Goal: Task Accomplishment & Management: Complete application form

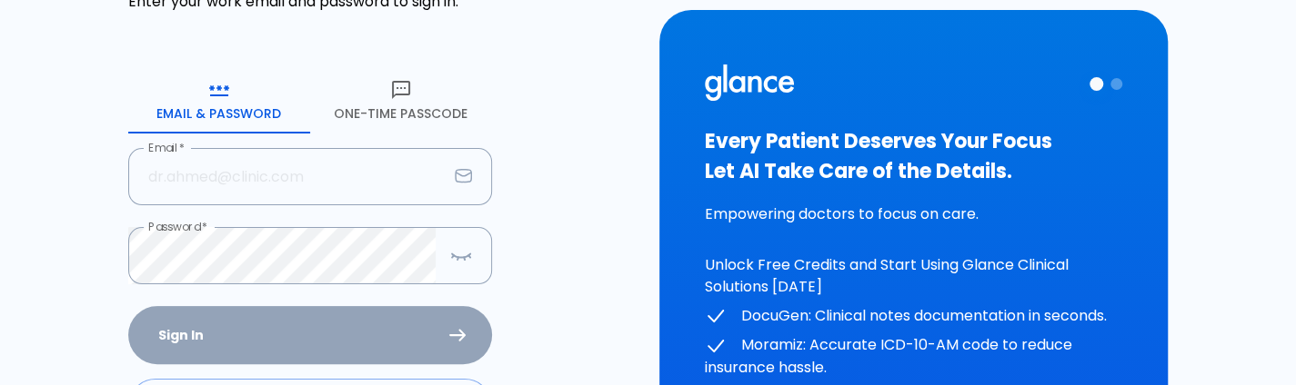
scroll to position [305, 0]
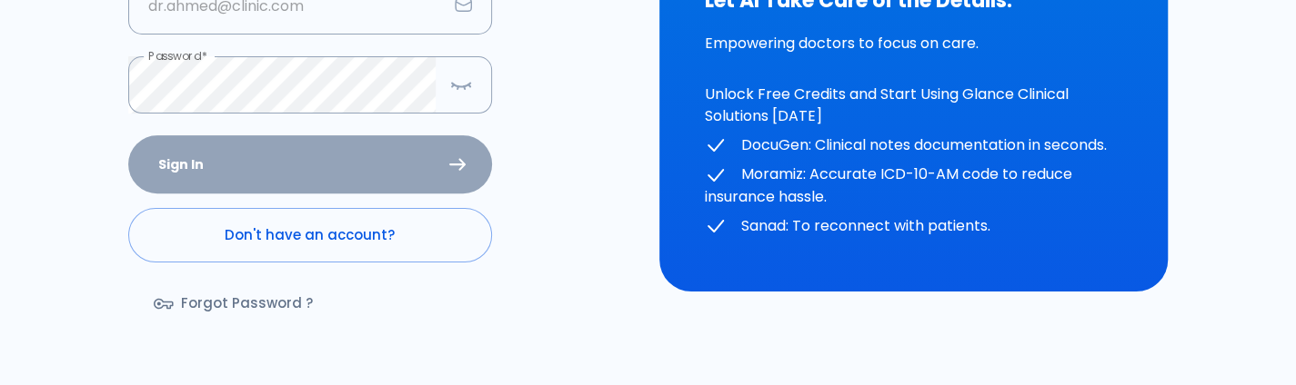
type input "deepashree+0510prod@glance.care"
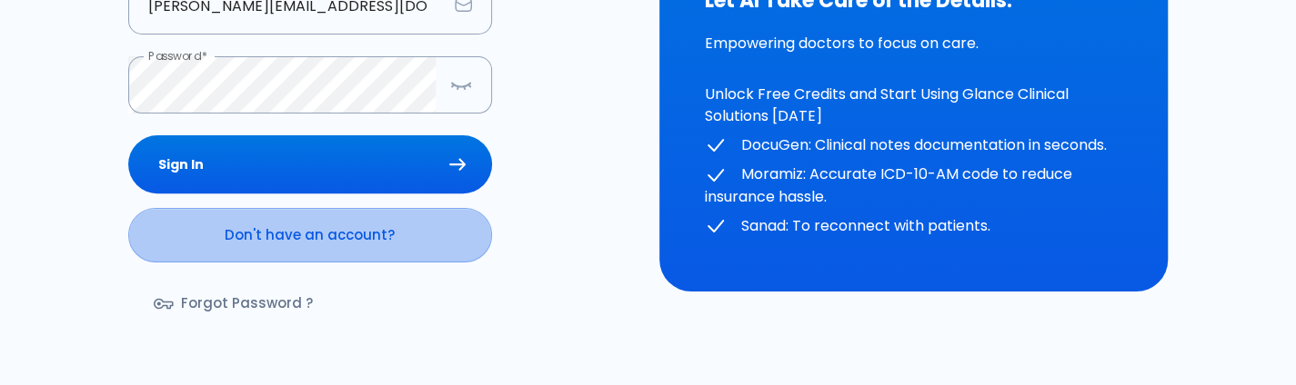
click at [301, 234] on link "Don't have an account?" at bounding box center [310, 235] width 364 height 55
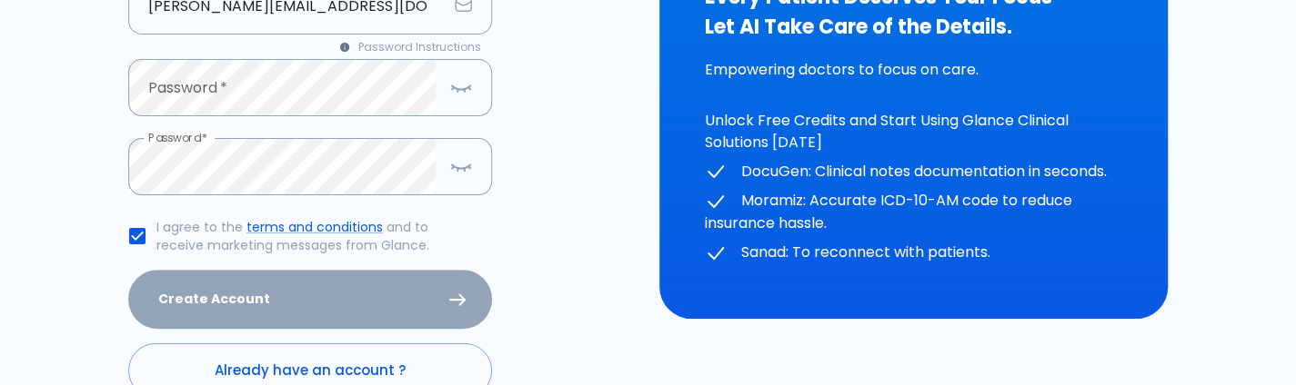
scroll to position [232, 0]
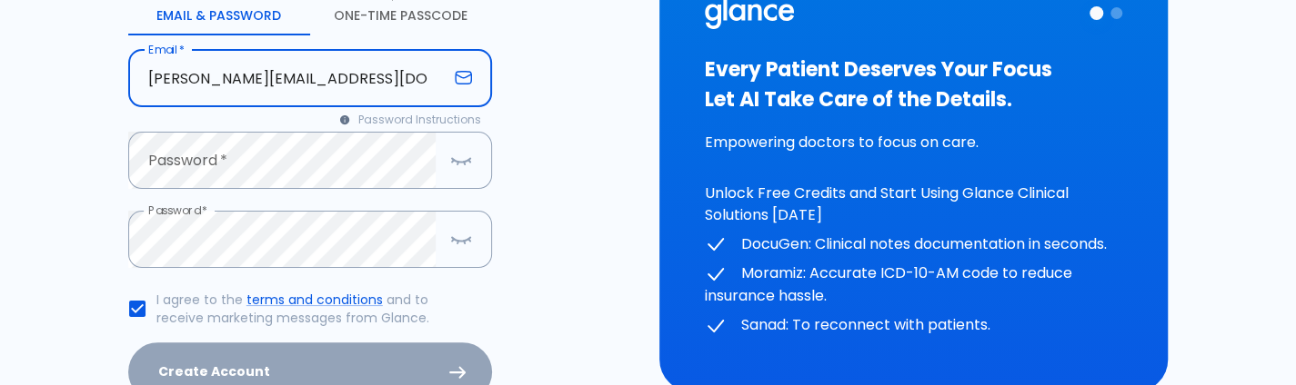
click at [261, 82] on input "deepashree+0510prod@glance.care" at bounding box center [287, 78] width 319 height 57
type input "deepashree+0810prod@glance.care"
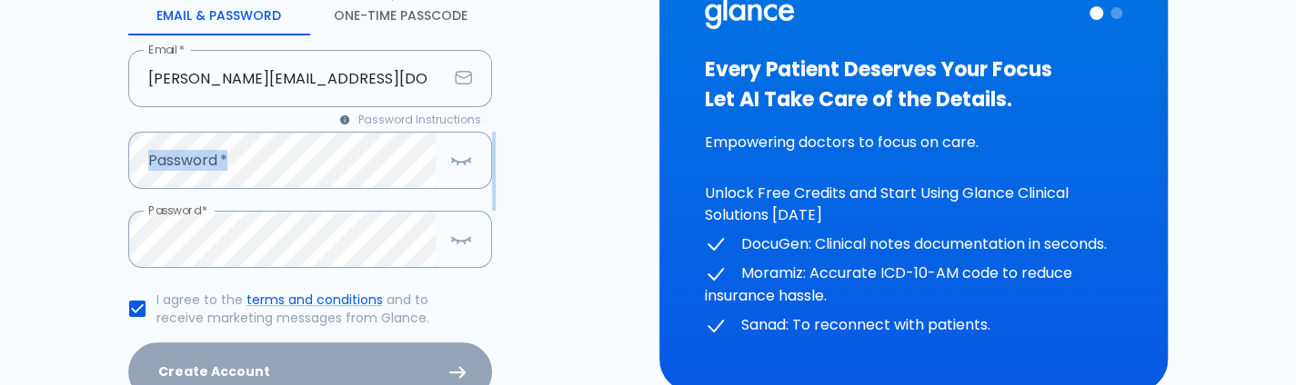
drag, startPoint x: 131, startPoint y: 212, endPoint x: 67, endPoint y: 205, distance: 64.1
click at [67, 205] on div "HELP? Create your account Please enter your email and create a password to get …" at bounding box center [648, 165] width 1252 height 794
click at [472, 245] on button "button" at bounding box center [461, 239] width 36 height 37
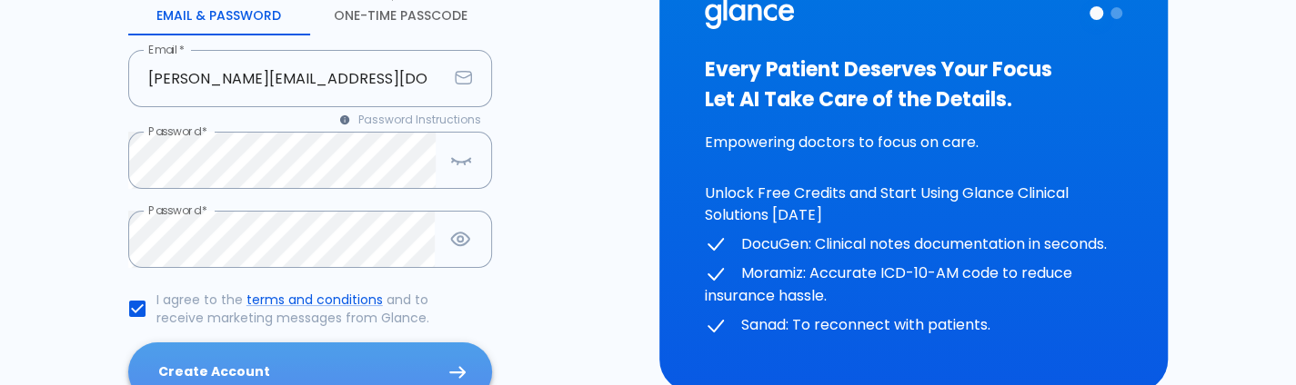
click at [297, 354] on button "Create Account" at bounding box center [310, 372] width 364 height 59
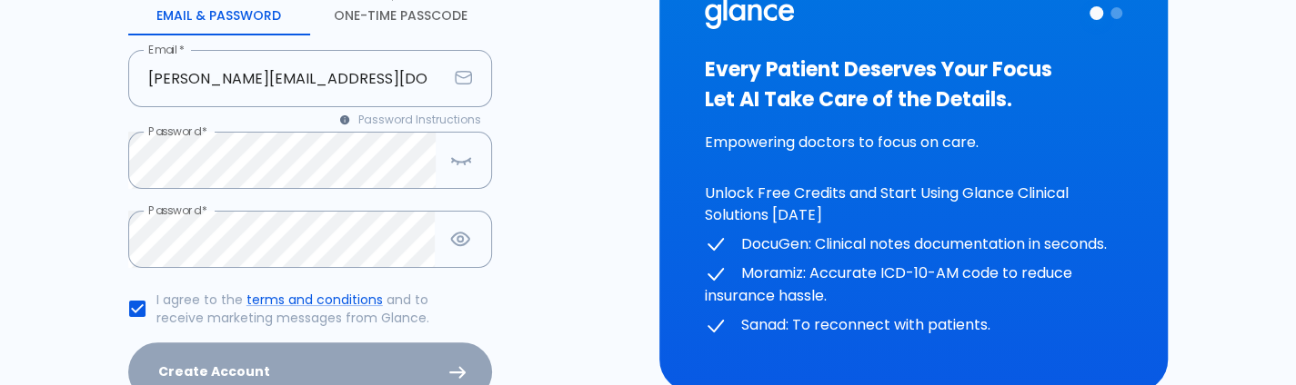
scroll to position [68, 0]
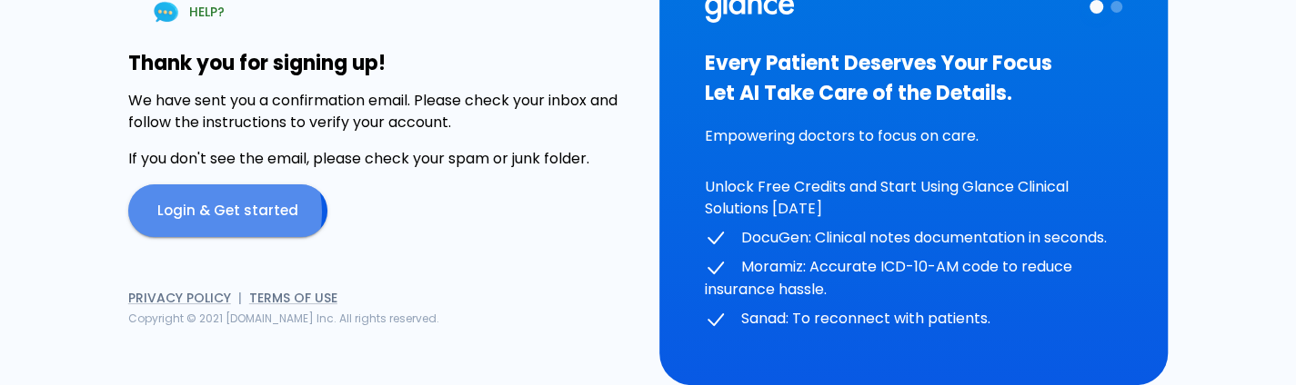
click at [218, 213] on link "Login & Get started" at bounding box center [227, 211] width 199 height 53
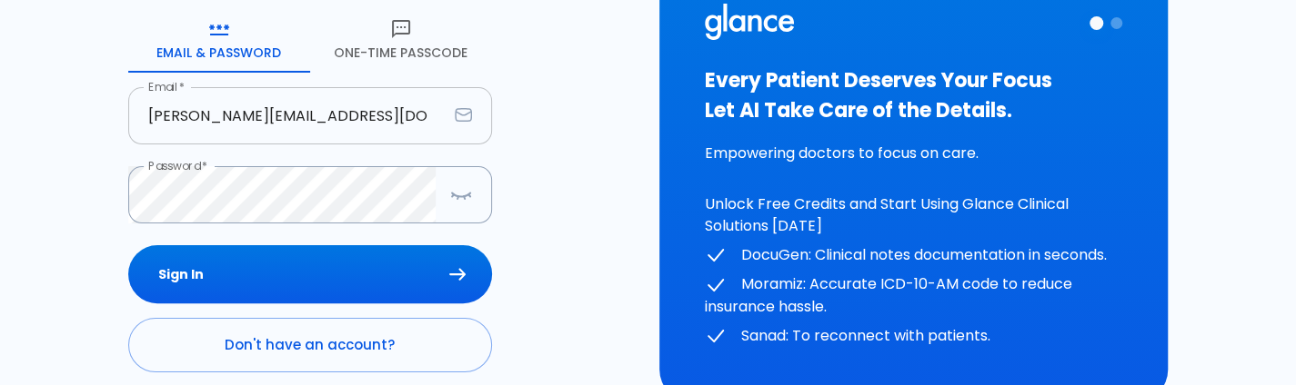
scroll to position [200, 0]
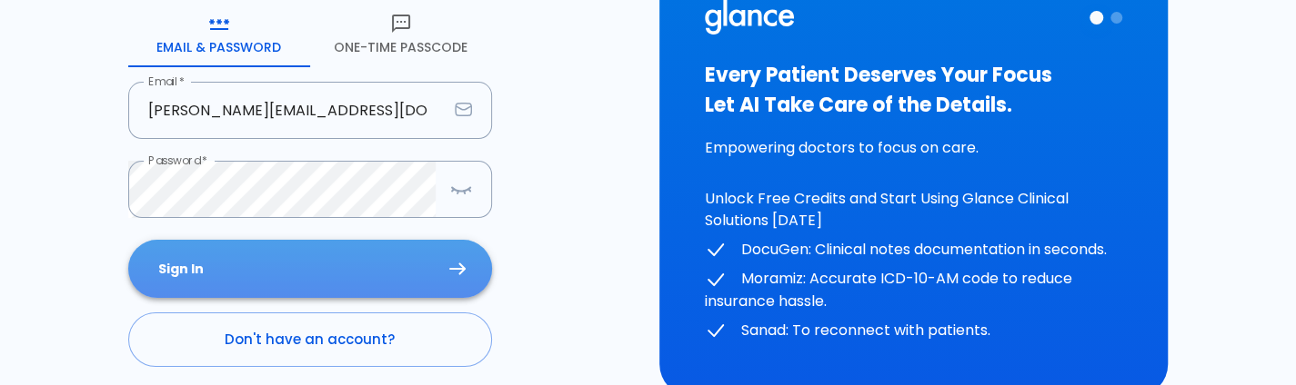
click at [325, 251] on button "Sign In" at bounding box center [310, 269] width 364 height 59
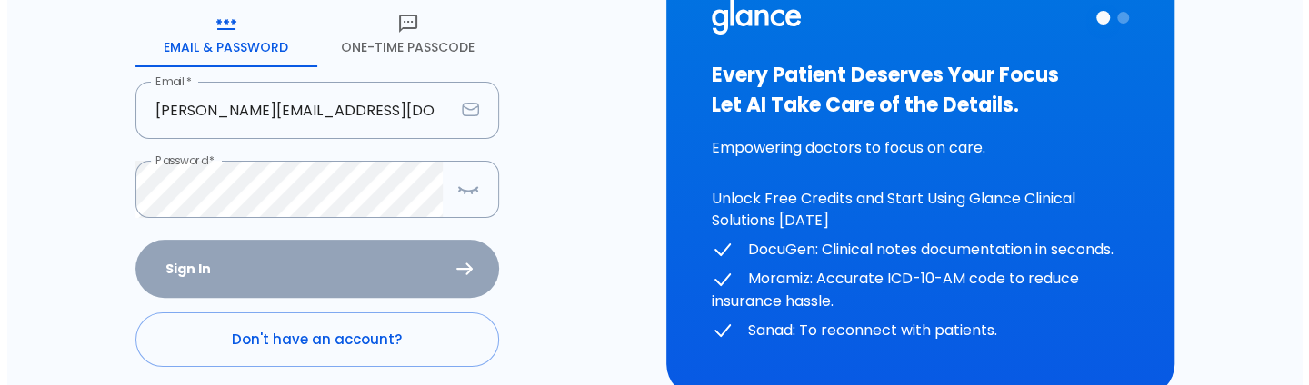
scroll to position [15, 0]
